Goal: Check status

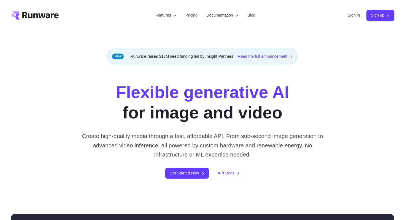
click at [359, 14] on div "Sign in Sign up" at bounding box center [371, 15] width 47 height 11
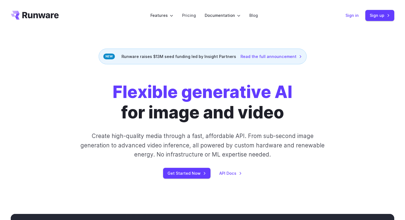
click at [351, 17] on link "Sign in" at bounding box center [352, 15] width 13 height 6
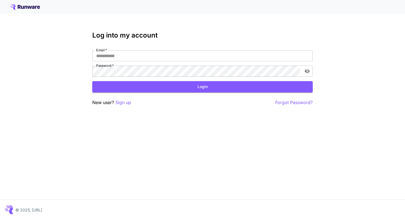
click at [185, 50] on div "Log into my account Email   * Email   * Password   * Password   * Login New use…" at bounding box center [202, 68] width 220 height 74
click at [185, 54] on input "Email   *" at bounding box center [202, 55] width 220 height 11
type input "**********"
click button "Login" at bounding box center [202, 86] width 220 height 11
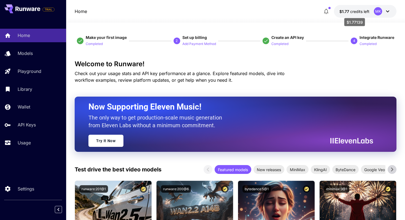
click at [365, 10] on span "credits left" at bounding box center [359, 11] width 19 height 5
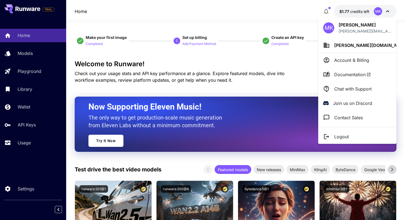
click at [356, 59] on p "Account & Billing" at bounding box center [351, 60] width 35 height 7
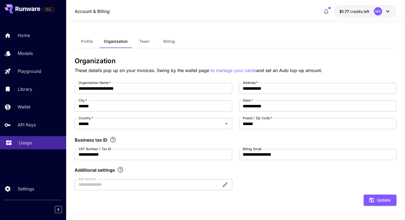
click at [28, 142] on p "Usage" at bounding box center [25, 142] width 13 height 7
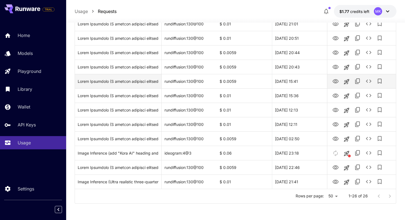
scroll to position [290, 0]
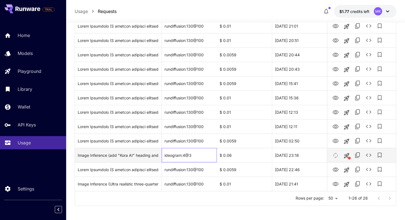
click at [170, 155] on div "ideogram:4@3" at bounding box center [189, 155] width 55 height 14
drag, startPoint x: 170, startPoint y: 155, endPoint x: 194, endPoint y: 155, distance: 24.0
click at [194, 155] on div "ideogram:4@3" at bounding box center [189, 155] width 55 height 14
click at [171, 153] on div "ideogram:4@3" at bounding box center [189, 155] width 55 height 14
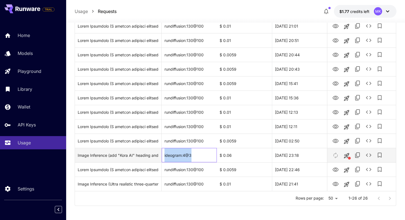
drag, startPoint x: 171, startPoint y: 153, endPoint x: 189, endPoint y: 153, distance: 18.2
click at [189, 153] on div "ideogram:4@3" at bounding box center [189, 155] width 55 height 14
copy div "ideogram:4@3"
click at [168, 154] on div "ideogram:4@3" at bounding box center [189, 155] width 55 height 14
drag, startPoint x: 168, startPoint y: 154, endPoint x: 193, endPoint y: 155, distance: 24.3
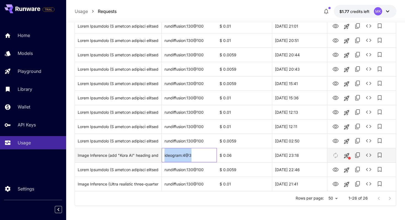
click at [193, 155] on div "ideogram:4@3" at bounding box center [189, 155] width 55 height 14
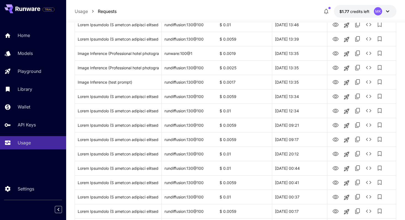
scroll to position [0, 0]
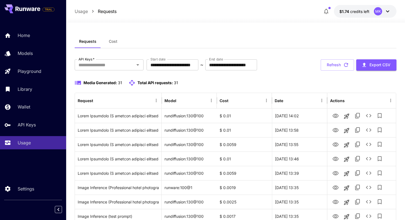
click at [202, 82] on div "Media Generated: 31 Total API requests: 31" at bounding box center [236, 82] width 322 height 7
click at [342, 61] on button "Refresh" at bounding box center [337, 64] width 33 height 11
